Goal: Find specific page/section: Find specific page/section

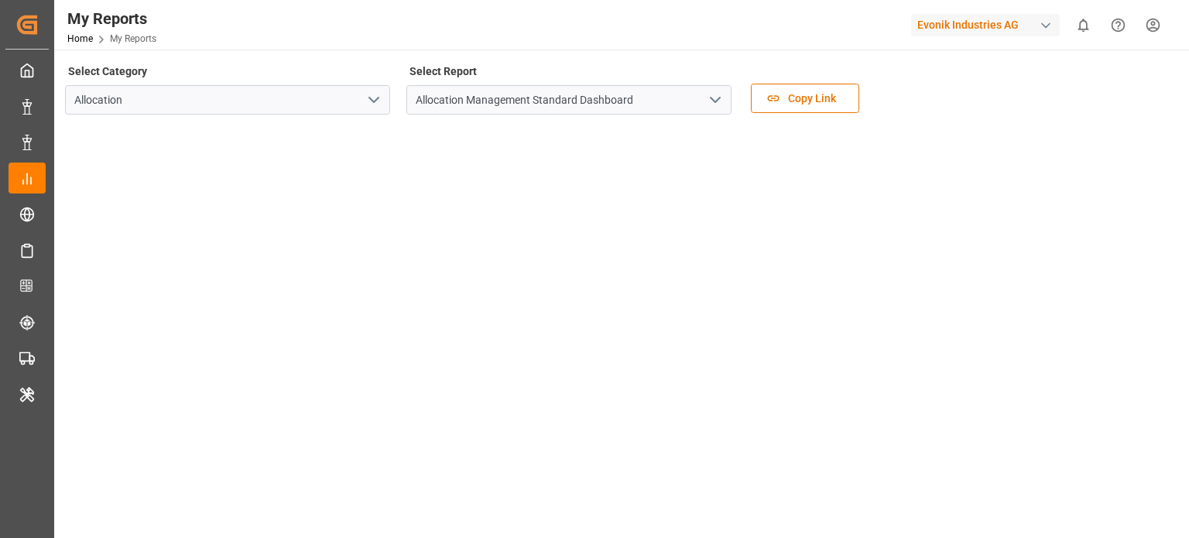
click at [1000, 12] on div "Evonik Industries AG" at bounding box center [988, 24] width 155 height 29
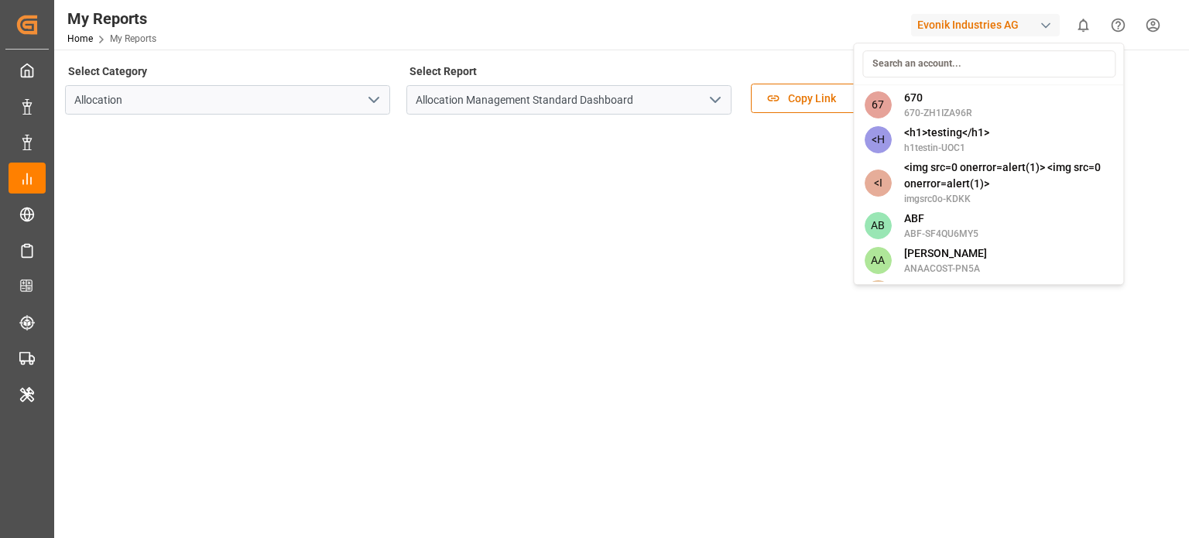
click at [997, 15] on html "Created by potrace 1.15, written by [PERSON_NAME] [DATE]-[DATE] Created by potr…" at bounding box center [594, 269] width 1189 height 538
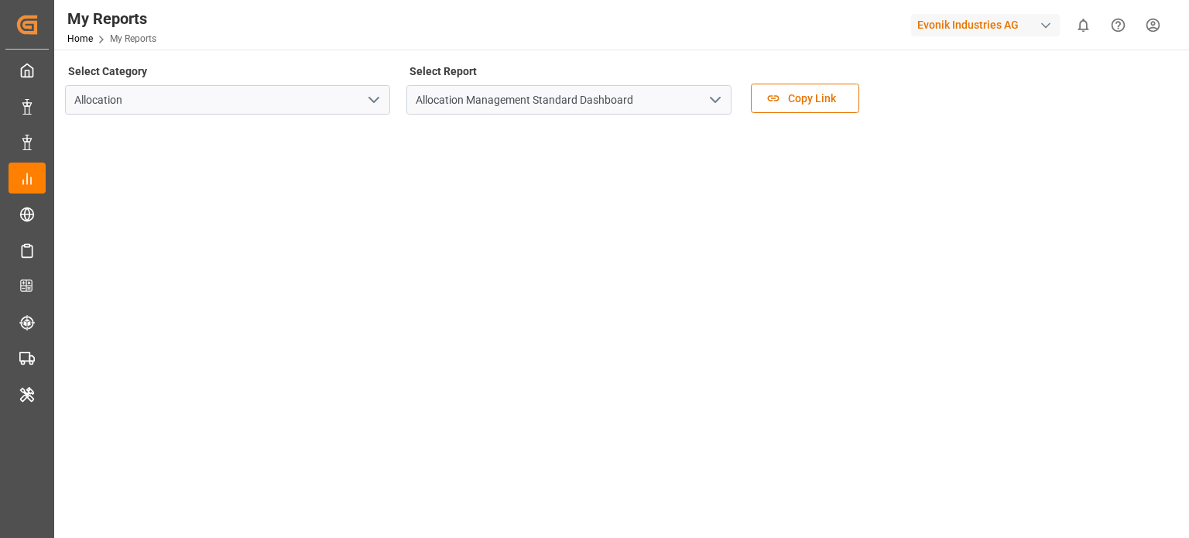
click at [997, 15] on div "Evonik Industries AG" at bounding box center [985, 25] width 149 height 22
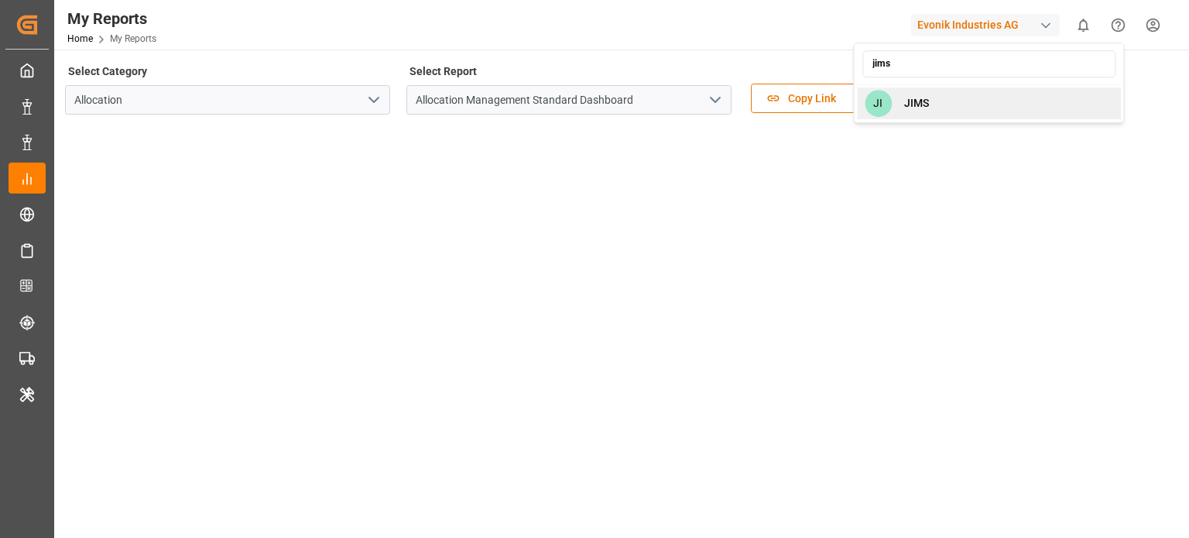
type input "jims"
click at [938, 108] on div "JI JIMS" at bounding box center [989, 103] width 264 height 32
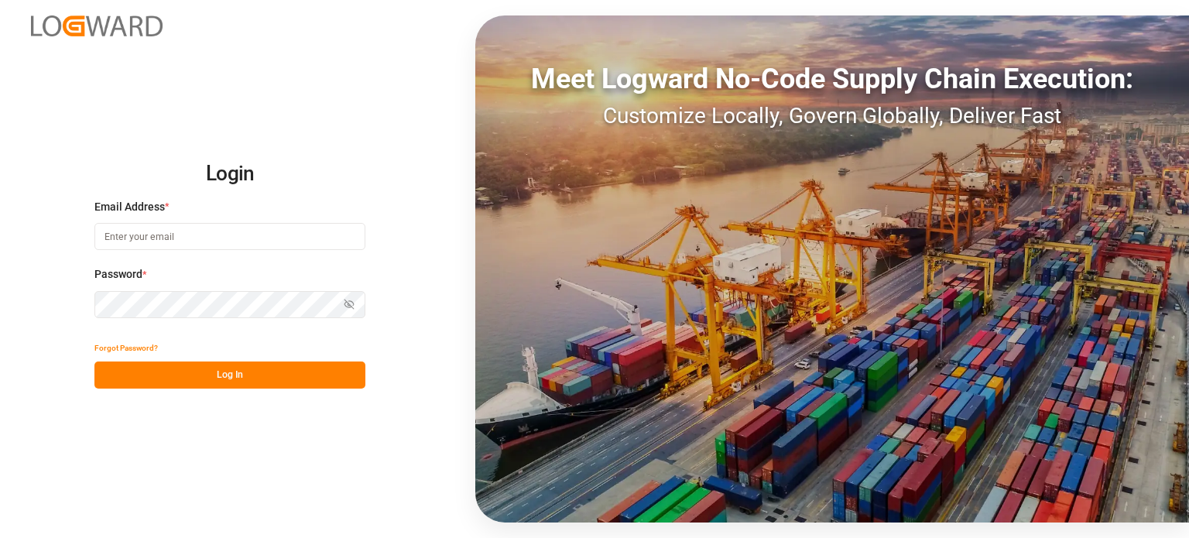
click at [182, 238] on input at bounding box center [229, 236] width 271 height 27
click at [0, 537] on com-1password-button at bounding box center [0, 538] width 0 height 0
type input "[PERSON_NAME][DOMAIN_NAME][EMAIL_ADDRESS][DOMAIN_NAME]"
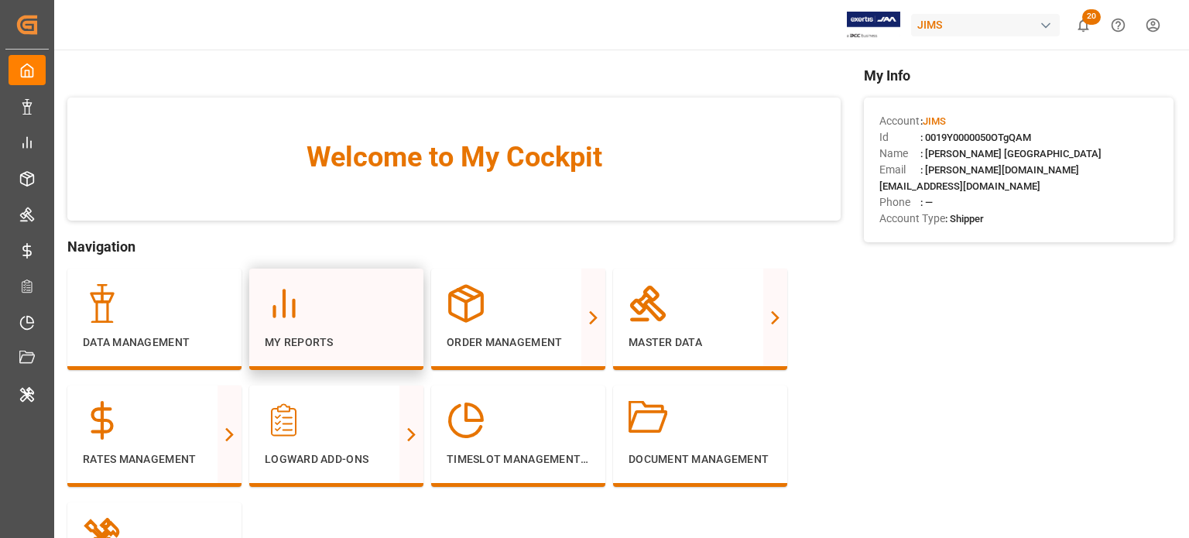
click at [316, 299] on div at bounding box center [336, 303] width 143 height 39
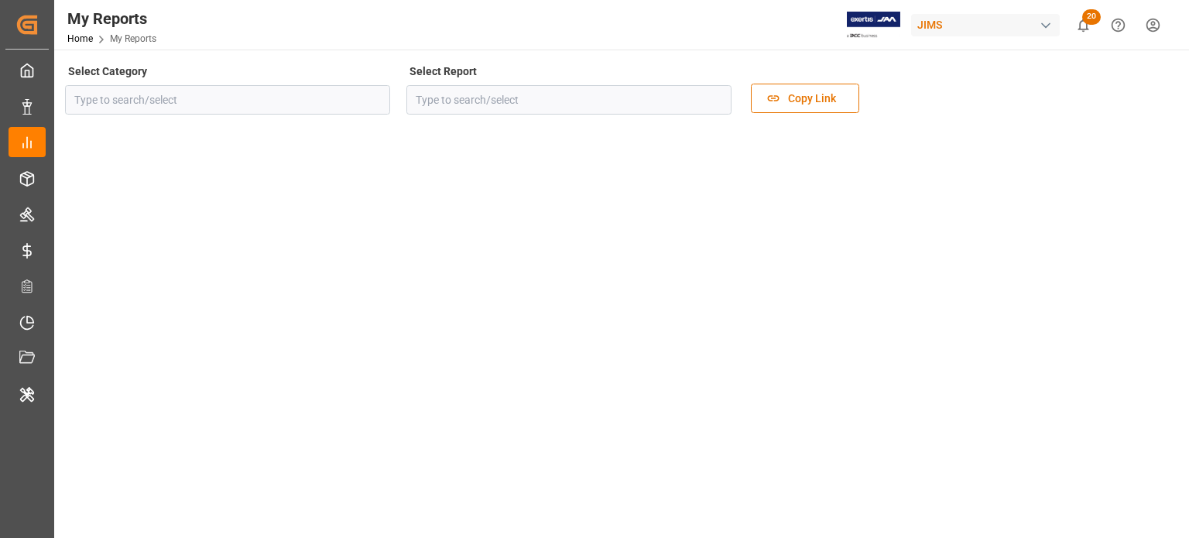
type input "Reports"
type input "[PERSON_NAME] Reports - Goods In Transit"
click at [374, 101] on polyline "open menu" at bounding box center [373, 100] width 9 height 5
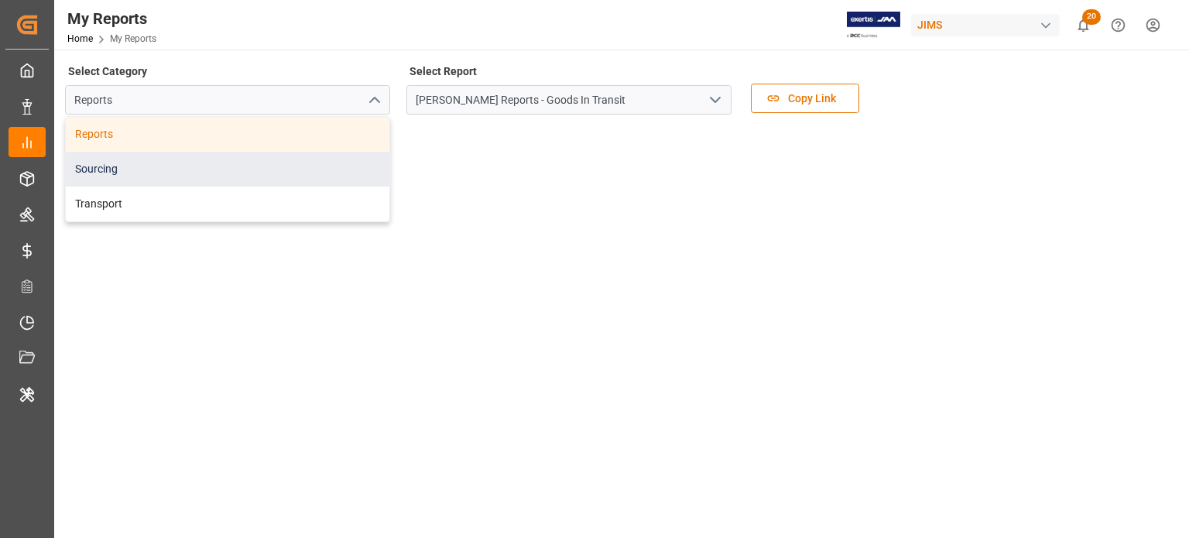
click at [199, 174] on div "Sourcing" at bounding box center [228, 169] width 324 height 35
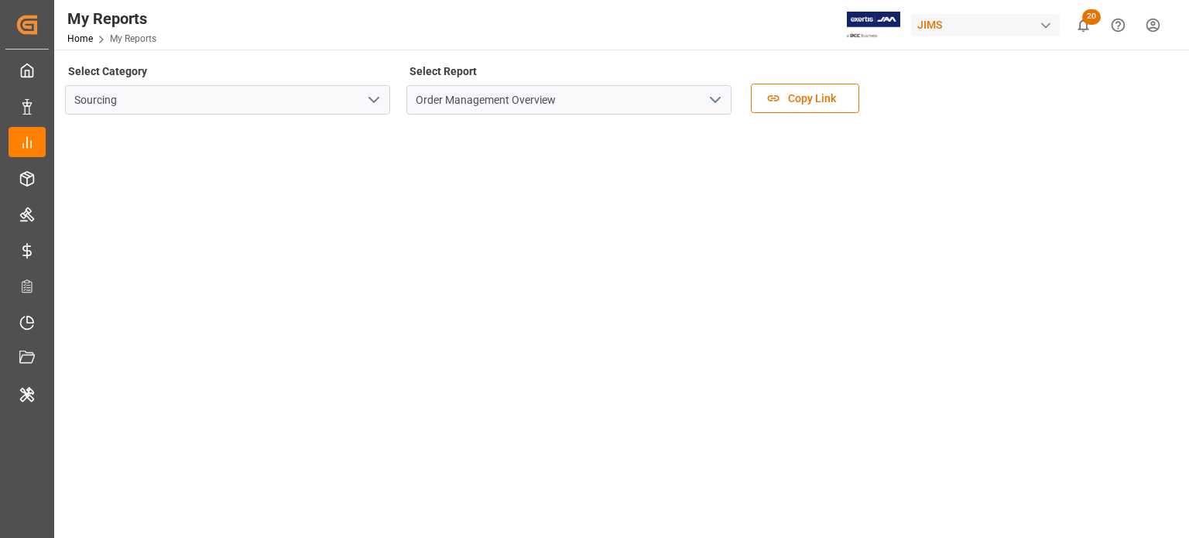
click at [368, 101] on icon "open menu" at bounding box center [374, 100] width 19 height 19
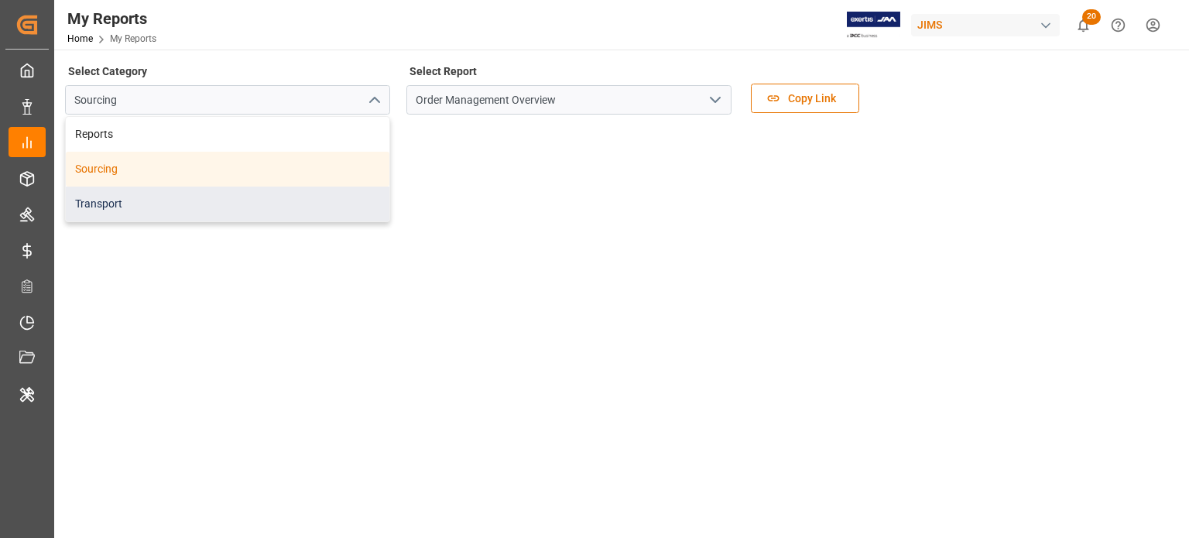
click at [167, 200] on div "Transport" at bounding box center [228, 204] width 324 height 35
